Goal: Task Accomplishment & Management: Manage account settings

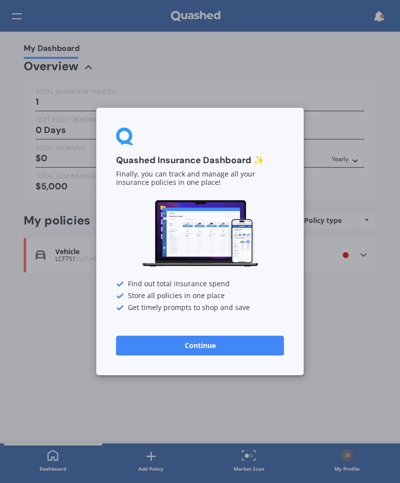
click at [244, 345] on button "Continue" at bounding box center [200, 346] width 168 height 20
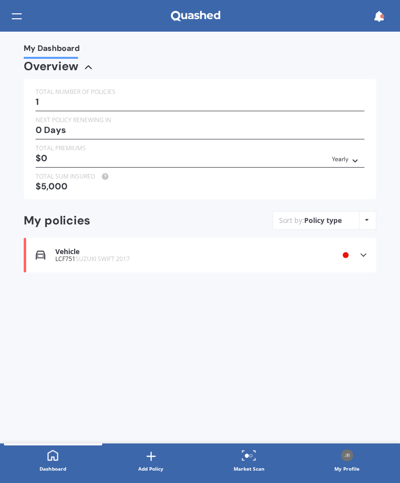
click at [367, 251] on icon at bounding box center [364, 255] width 10 height 10
click at [47, 284] on div "You are paying Yearly" at bounding box center [60, 286] width 49 height 20
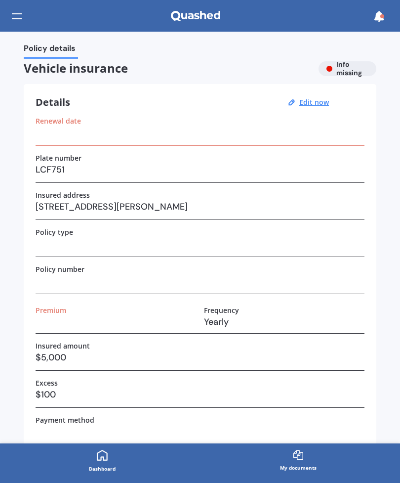
click at [222, 324] on h3 "Yearly" at bounding box center [284, 321] width 161 height 15
click at [226, 314] on label "Frequency" at bounding box center [221, 310] width 35 height 8
click at [223, 314] on h3 "Yearly" at bounding box center [284, 321] width 161 height 15
click at [56, 233] on label "Policy type" at bounding box center [55, 232] width 38 height 8
click at [178, 478] on link "Dashboard" at bounding box center [102, 461] width 196 height 36
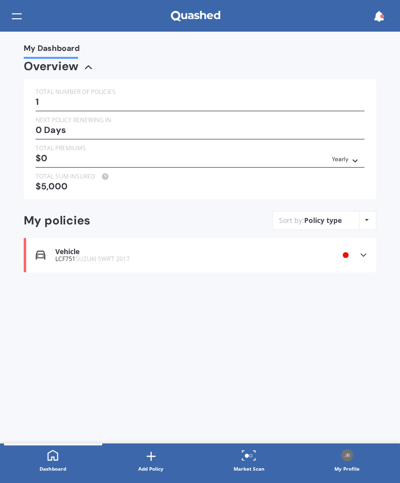
click at [49, 181] on div "$5,000" at bounding box center [200, 186] width 329 height 10
click at [58, 181] on div "$5,000" at bounding box center [200, 186] width 329 height 10
click at [362, 253] on icon at bounding box center [364, 255] width 10 height 10
click at [50, 181] on div "$5,000" at bounding box center [200, 186] width 329 height 10
click at [102, 176] on icon at bounding box center [105, 176] width 12 height 8
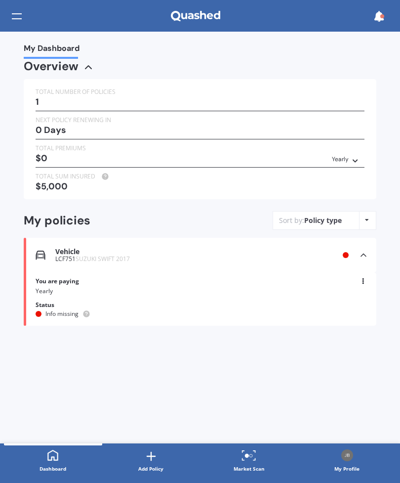
click at [34, 177] on div "TOTAL NUMBER OF POLICIES 1 NEXT POLICY RENEWING [DATE] TOTAL PREMIUMS $0 Yearly…" at bounding box center [200, 139] width 353 height 120
click at [63, 181] on div "$5,000" at bounding box center [200, 186] width 329 height 10
click at [59, 186] on div "$5,000" at bounding box center [200, 186] width 329 height 10
click at [363, 253] on icon at bounding box center [364, 255] width 10 height 10
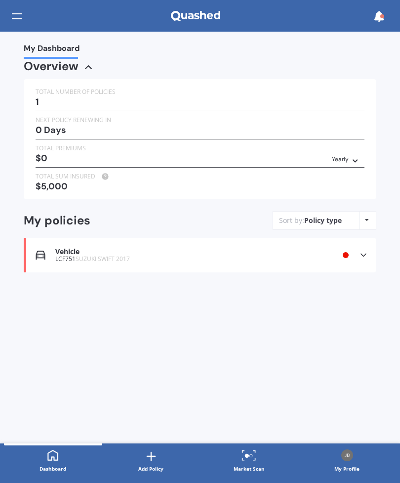
click at [366, 218] on icon at bounding box center [367, 220] width 4 height 6
click at [281, 342] on div "My Dashboard Overview TOTAL NUMBER OF POLICIES 1 NEXT POLICY RENEWING [DATE] TO…" at bounding box center [200, 238] width 400 height 412
click at [15, 12] on div at bounding box center [17, 16] width 10 height 19
click at [353, 156] on icon at bounding box center [355, 159] width 7 height 6
click at [338, 224] on span "Monthly" at bounding box center [334, 228] width 26 height 9
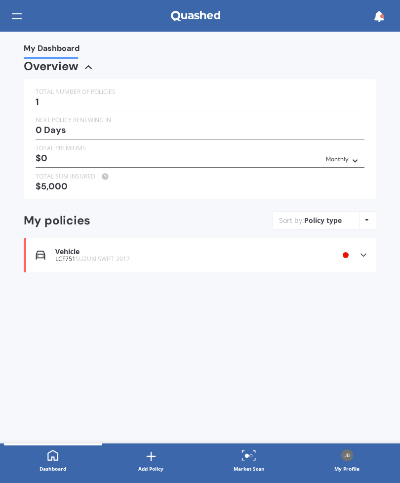
click at [368, 217] on icon at bounding box center [367, 220] width 4 height 6
click at [0, 476] on div "Dashboard Add Policy Market Scan My Profile" at bounding box center [200, 463] width 400 height 40
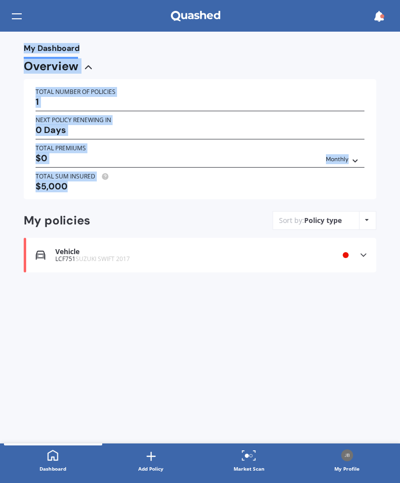
click at [379, 17] on icon at bounding box center [379, 16] width 11 height 11
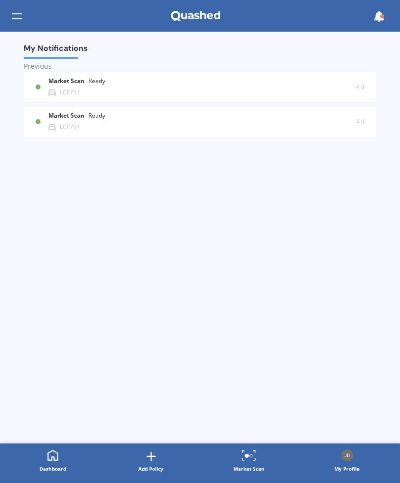
click at [19, 18] on div at bounding box center [17, 16] width 10 height 19
click at [5, 239] on div "My Notifications Previous Market Scan Ready LCF751 4 d [DATE] 6:43am Market Sca…" at bounding box center [200, 238] width 400 height 412
click at [398, 342] on div "My Notifications Previous Market Scan Ready LCF751 4 d [DATE] 6:43am Market Sca…" at bounding box center [200, 238] width 400 height 412
